Goal: Find specific page/section: Find specific page/section

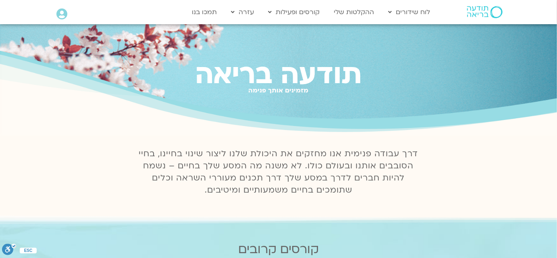
click at [63, 4] on div "Main Menu אזור אישי הזמנות התנתקות פרטי המורה הוספת אירוע" at bounding box center [89, 14] width 75 height 21
click at [63, 8] on icon at bounding box center [61, 13] width 11 height 11
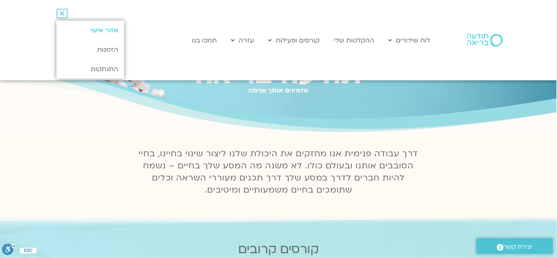
click at [85, 32] on link "אזור אישי" at bounding box center [89, 30] width 67 height 19
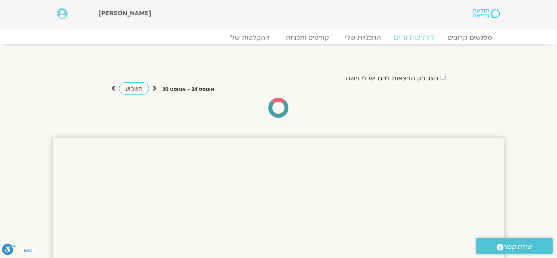
click at [422, 38] on link "לוח שידורים" at bounding box center [414, 38] width 60 height 10
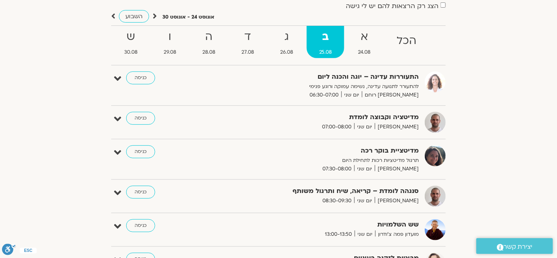
scroll to position [73, 0]
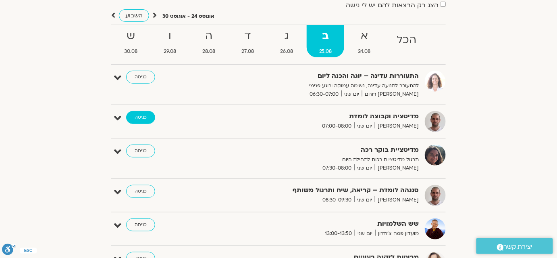
click at [147, 115] on link "כניסה" at bounding box center [140, 117] width 29 height 13
click at [141, 114] on link "כניסה" at bounding box center [140, 117] width 29 height 13
